Goal: Use online tool/utility: Utilize a website feature to perform a specific function

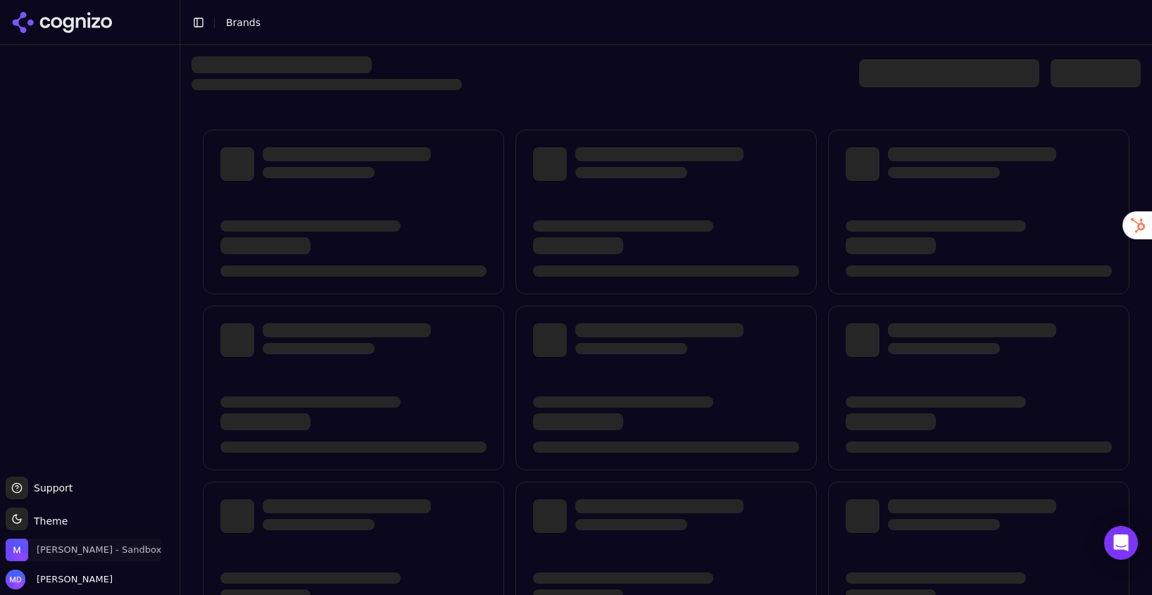
click at [111, 556] on span "[PERSON_NAME] - Sandbox" at bounding box center [99, 550] width 125 height 13
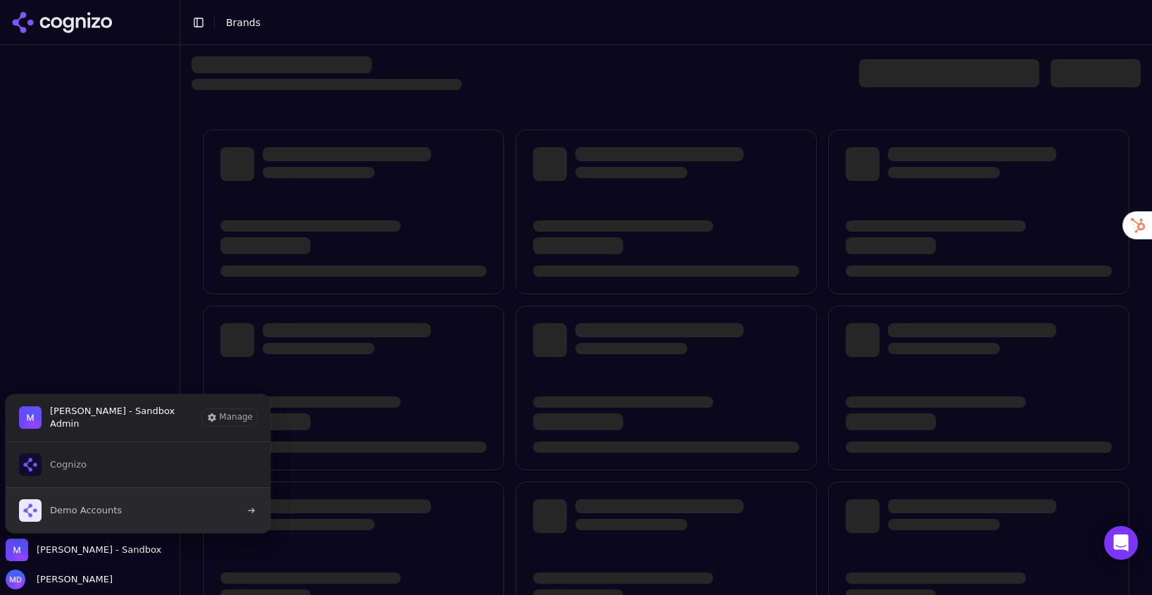
click at [118, 514] on span "Demo Accounts" at bounding box center [86, 510] width 72 height 13
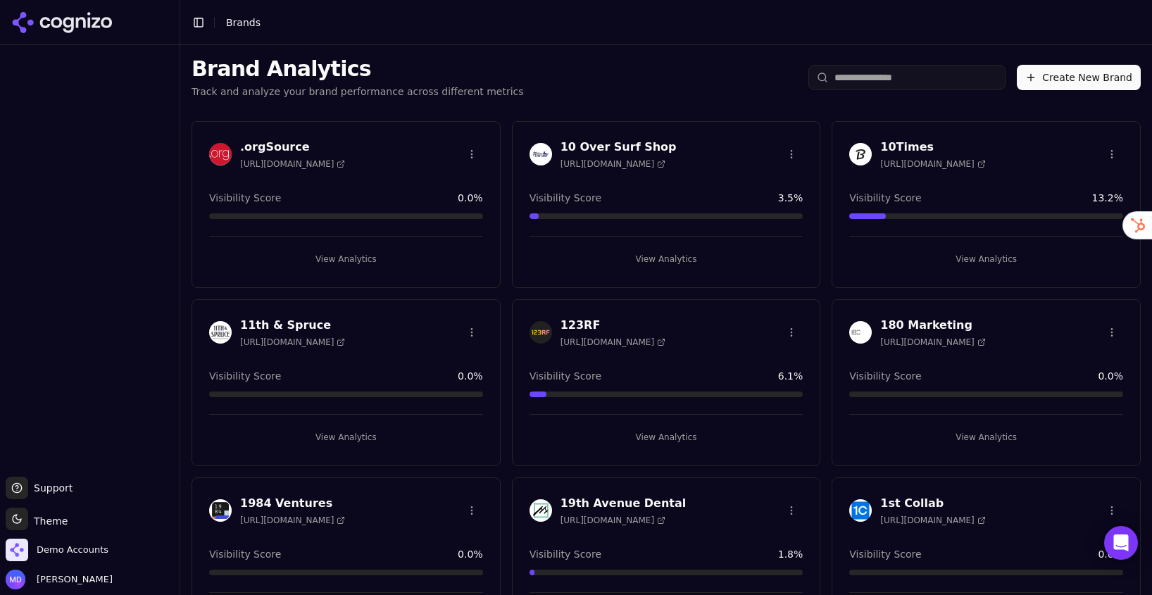
click at [844, 82] on input "search" at bounding box center [907, 77] width 197 height 25
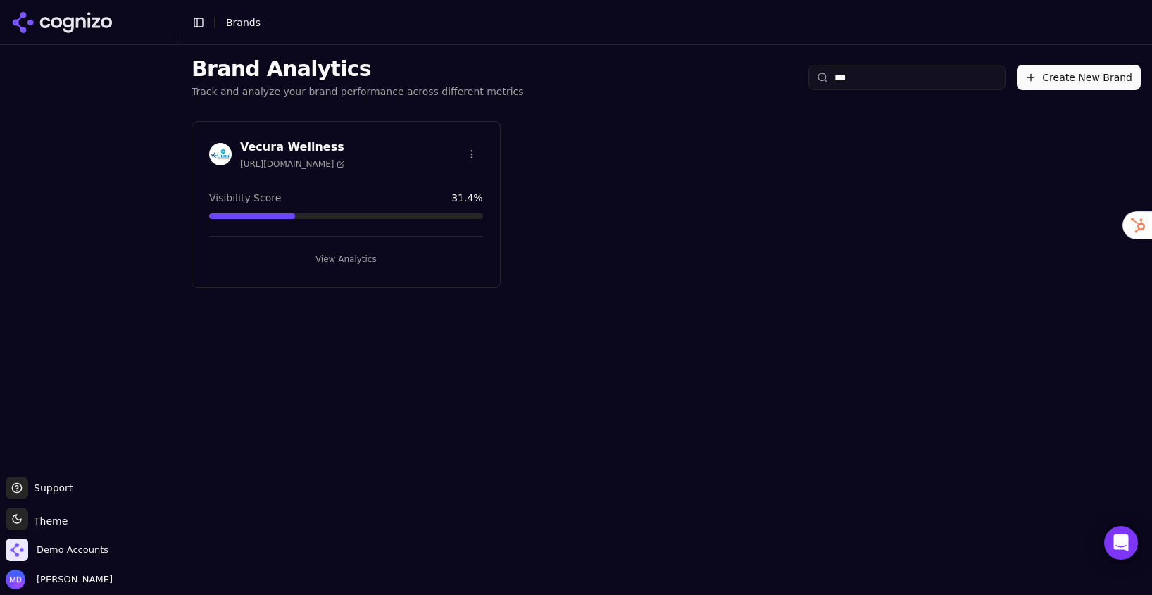
type input "***"
click at [311, 265] on button "View Analytics" at bounding box center [346, 259] width 274 height 23
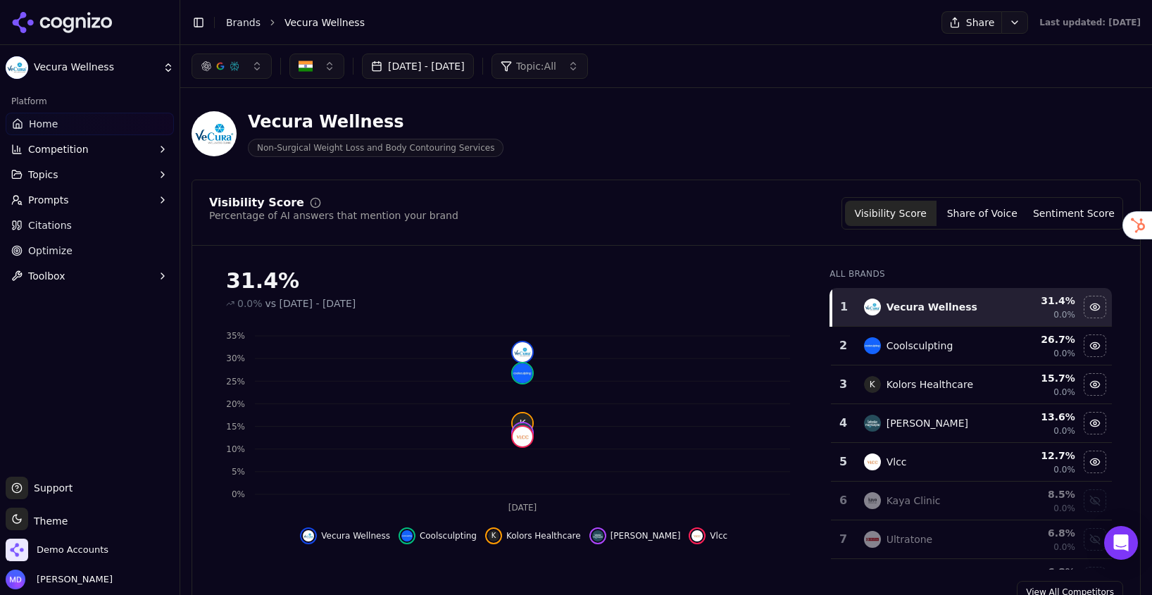
click at [61, 251] on span "Optimize" at bounding box center [50, 251] width 44 height 14
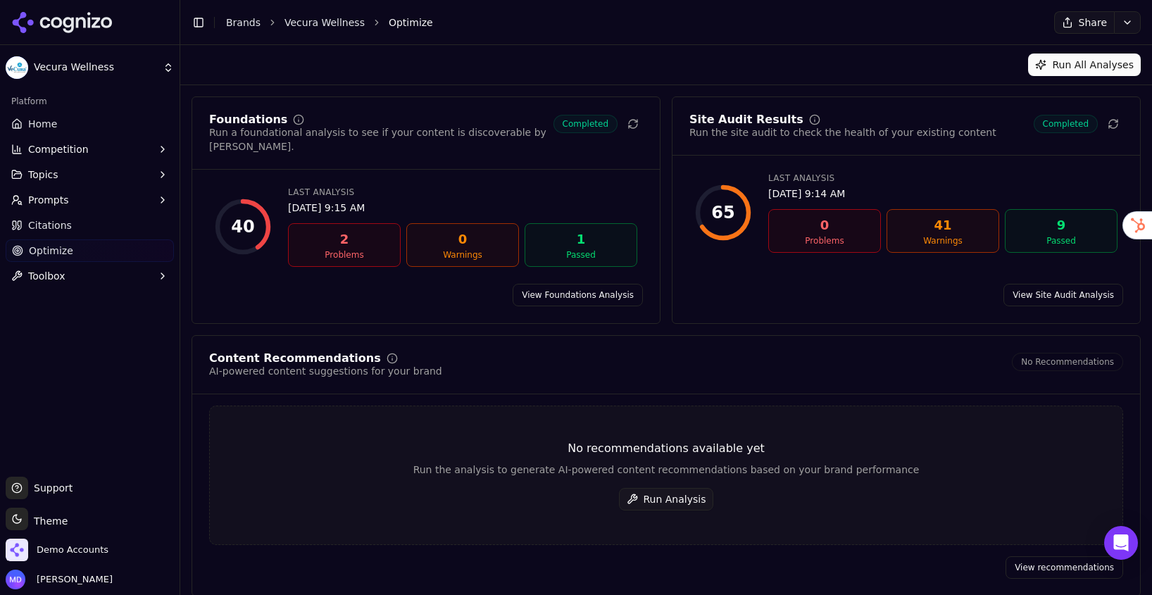
click at [663, 489] on button "Run Analysis" at bounding box center [666, 499] width 95 height 23
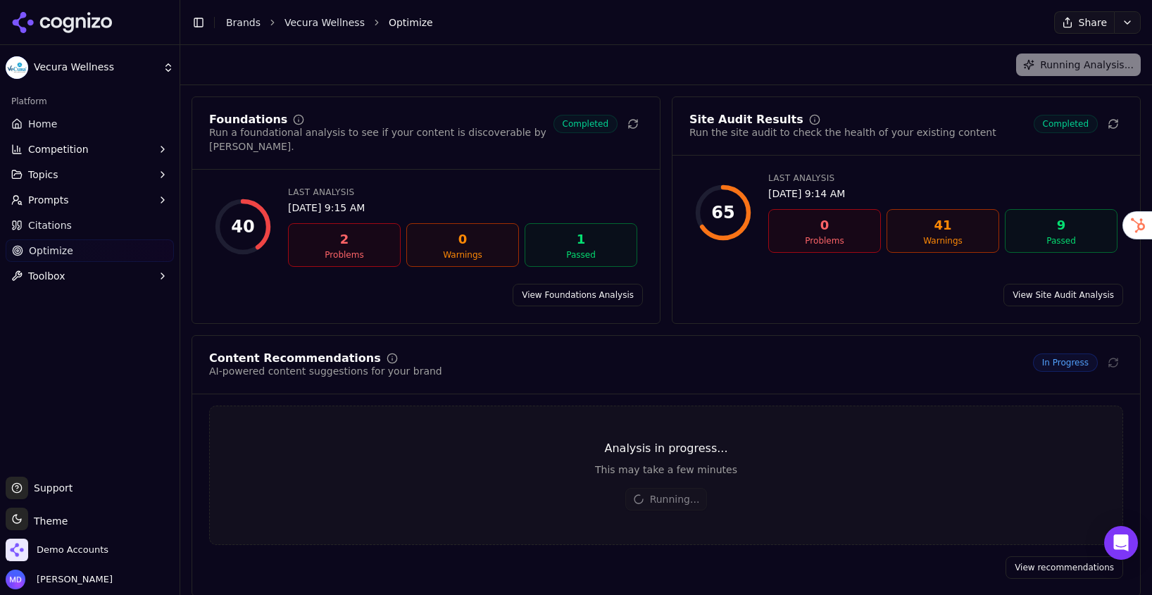
click at [567, 285] on link "View Foundations Analysis" at bounding box center [578, 295] width 130 height 23
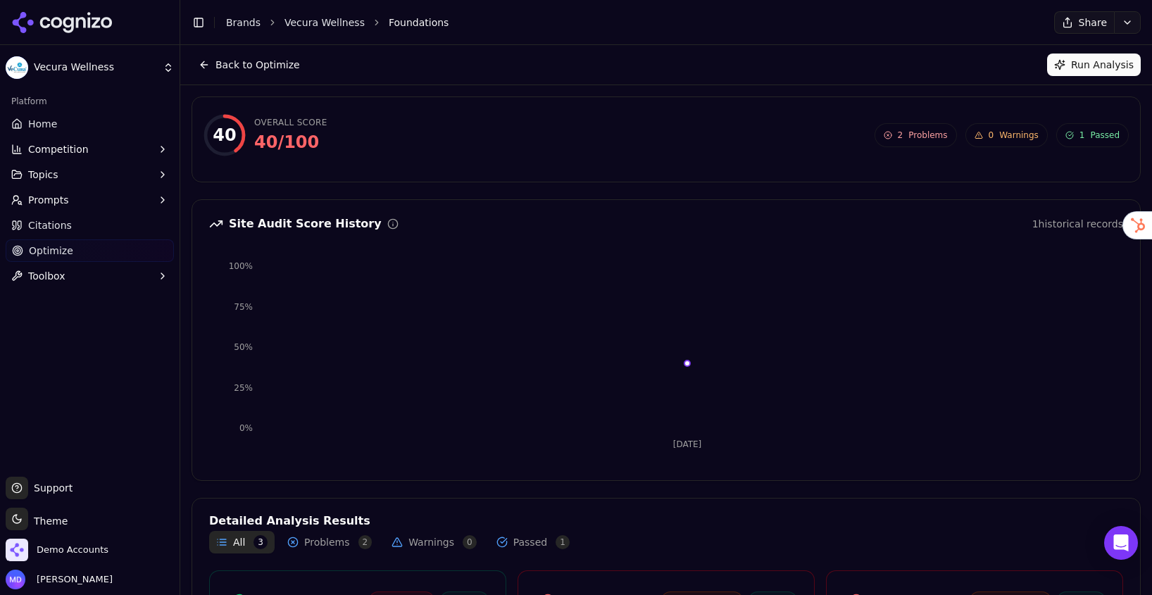
click at [59, 247] on span "Optimize" at bounding box center [51, 251] width 44 height 14
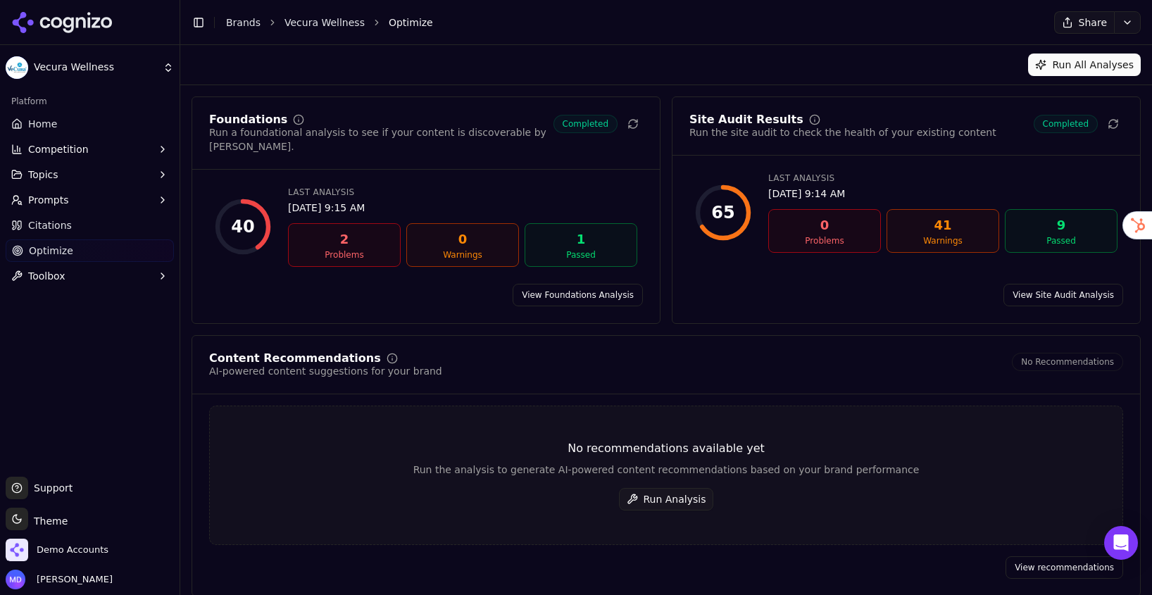
click at [647, 494] on button "Run Analysis" at bounding box center [666, 499] width 95 height 23
click at [673, 488] on button "Run Analysis" at bounding box center [666, 499] width 95 height 23
click at [1083, 67] on button "Run All Analyses" at bounding box center [1084, 65] width 113 height 23
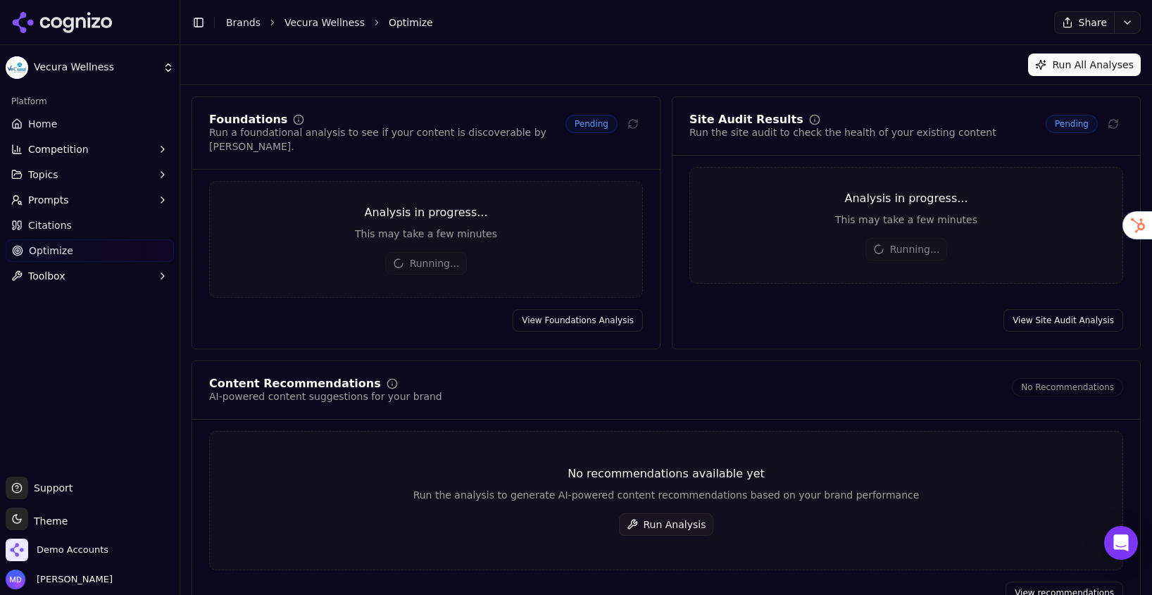
click at [660, 513] on button "Run Analysis" at bounding box center [666, 524] width 95 height 23
